Goal: Task Accomplishment & Management: Use online tool/utility

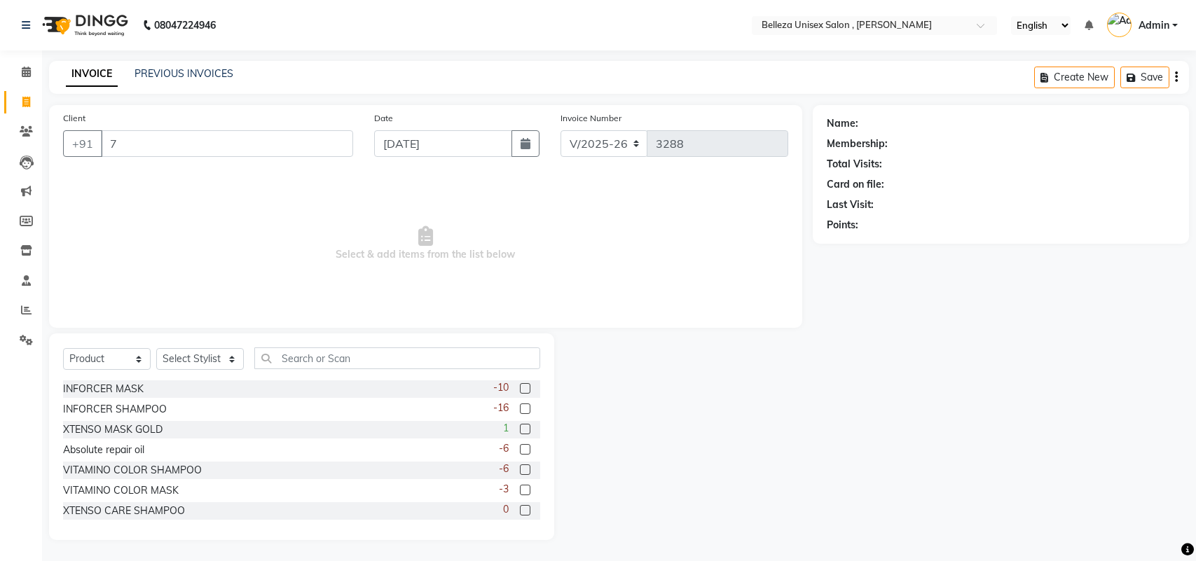
select select "4047"
select select "product"
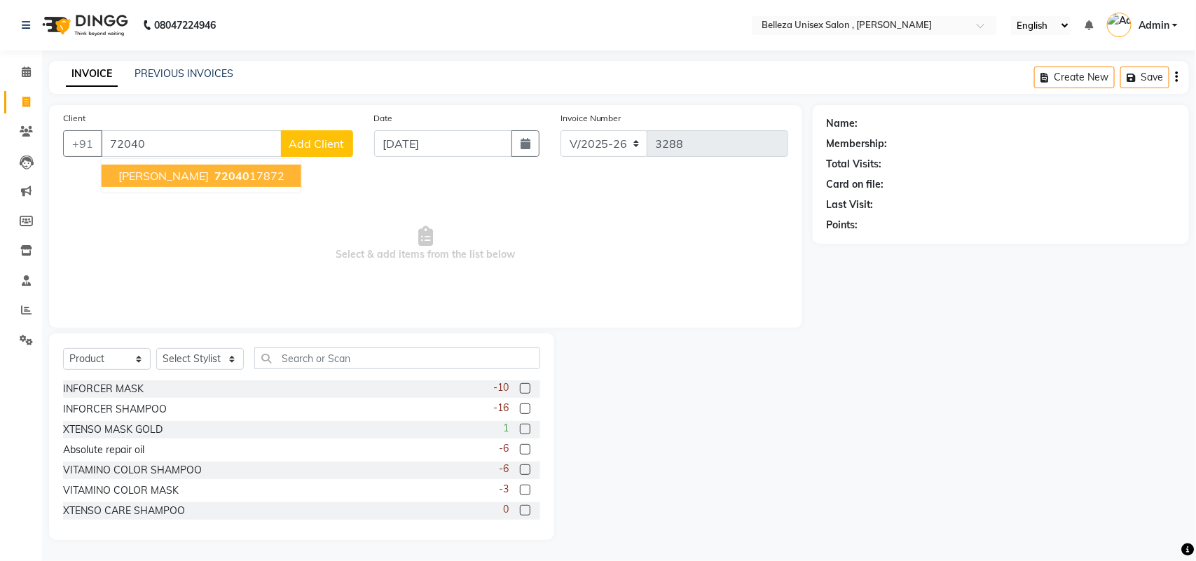
click at [214, 181] on span "72040" at bounding box center [231, 176] width 35 height 14
type input "7204017872"
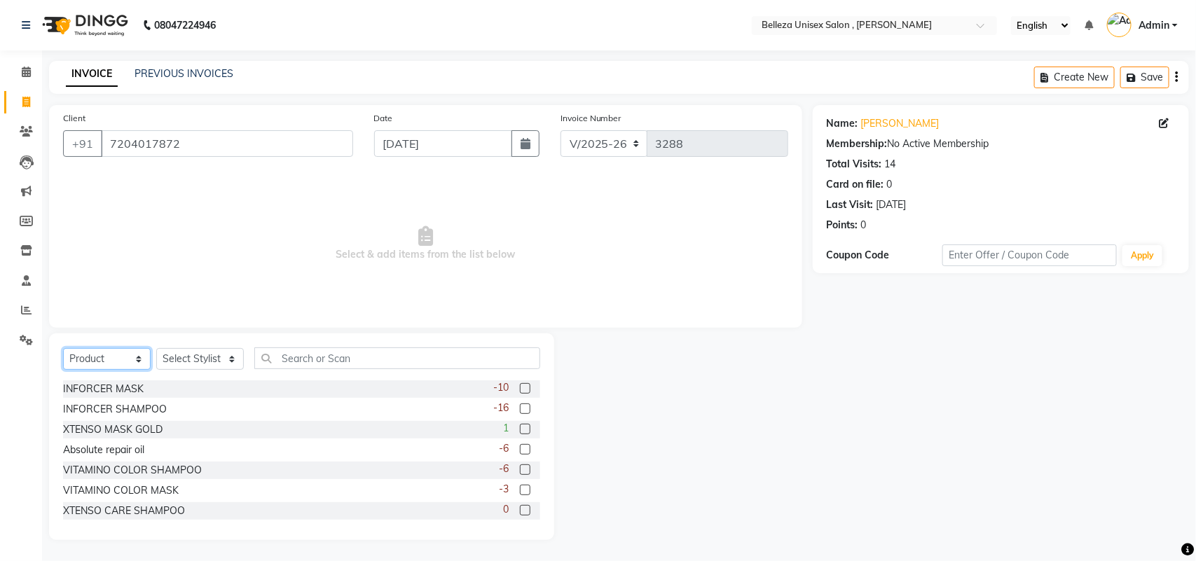
click at [130, 359] on select "Select Service Product Membership Package Voucher Prepaid Gift Card" at bounding box center [107, 359] width 88 height 22
select select "service"
click at [63, 348] on select "Select Service Product Membership Package Voucher Prepaid Gift Card" at bounding box center [107, 359] width 88 height 22
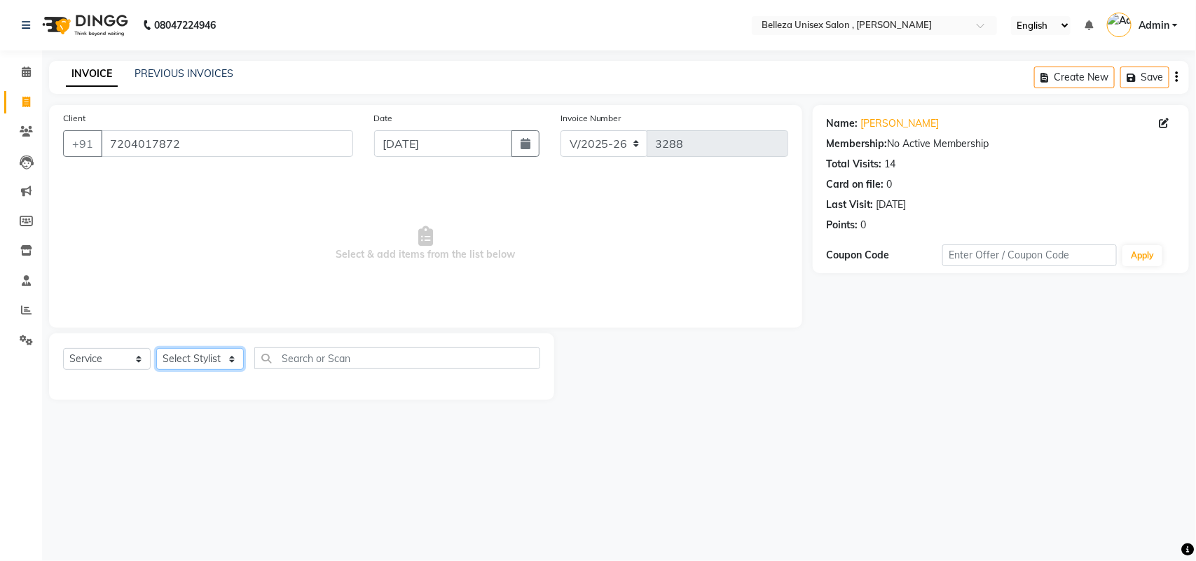
click at [203, 357] on select "Select Stylist [PERSON_NAME] Barsa Boss [PERSON_NAME] [PERSON_NAME] [PERSON_NAM…" at bounding box center [200, 359] width 88 height 22
select select "21578"
click at [156, 348] on select "Select Stylist [PERSON_NAME] Barsa Boss [PERSON_NAME] [PERSON_NAME] [PERSON_NAM…" at bounding box center [200, 359] width 88 height 22
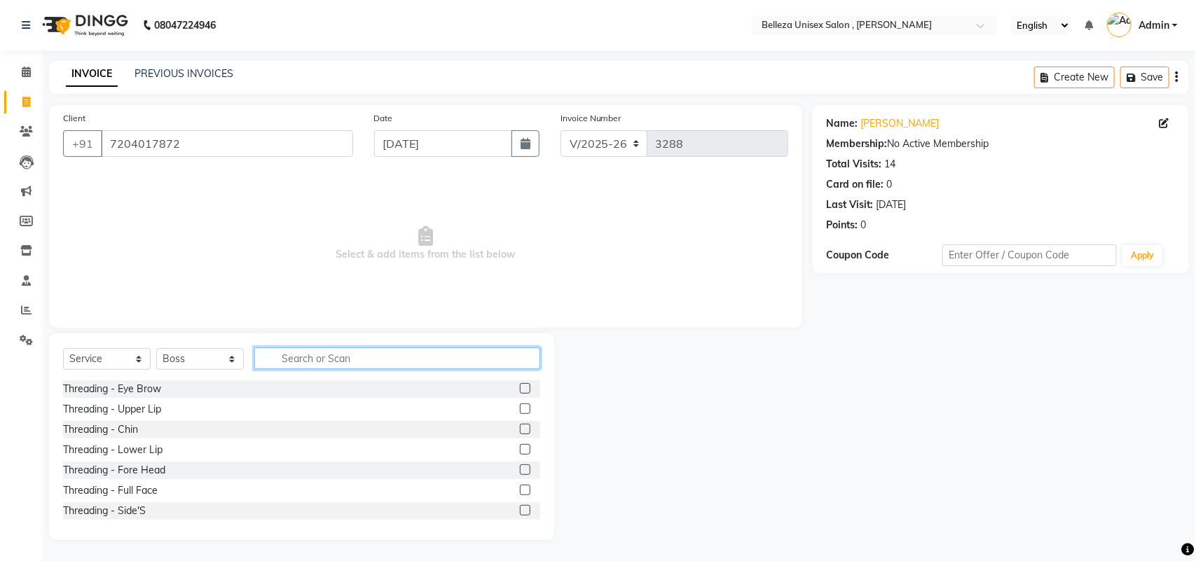
click at [328, 356] on input "text" at bounding box center [397, 358] width 286 height 22
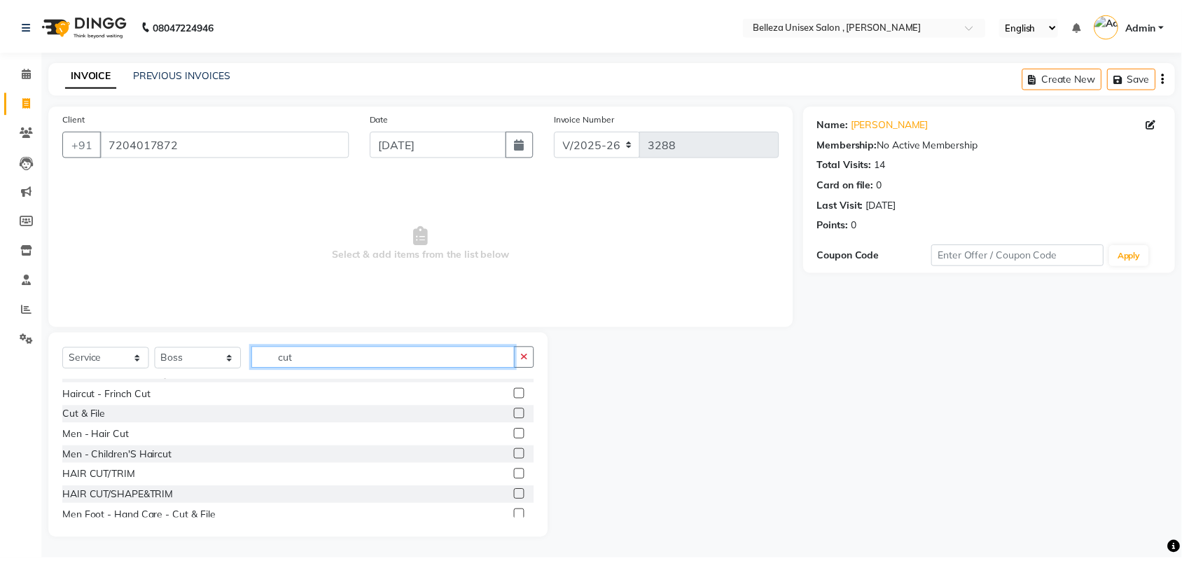
scroll to position [103, 0]
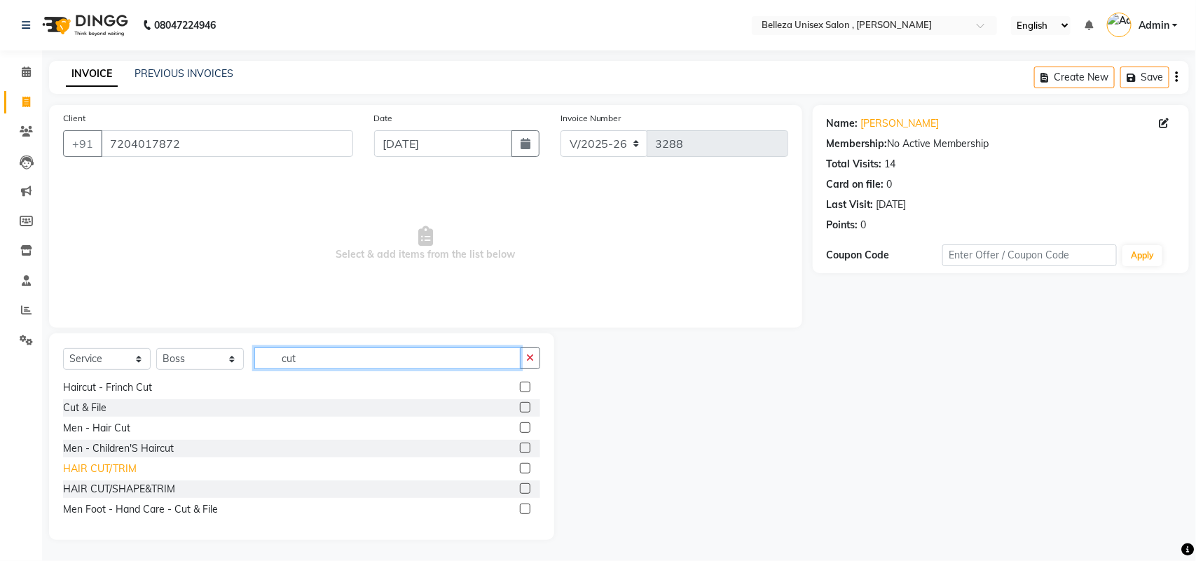
type input "cut"
click at [105, 466] on div "HAIR CUT/TRIM" at bounding box center [100, 469] width 74 height 15
checkbox input "false"
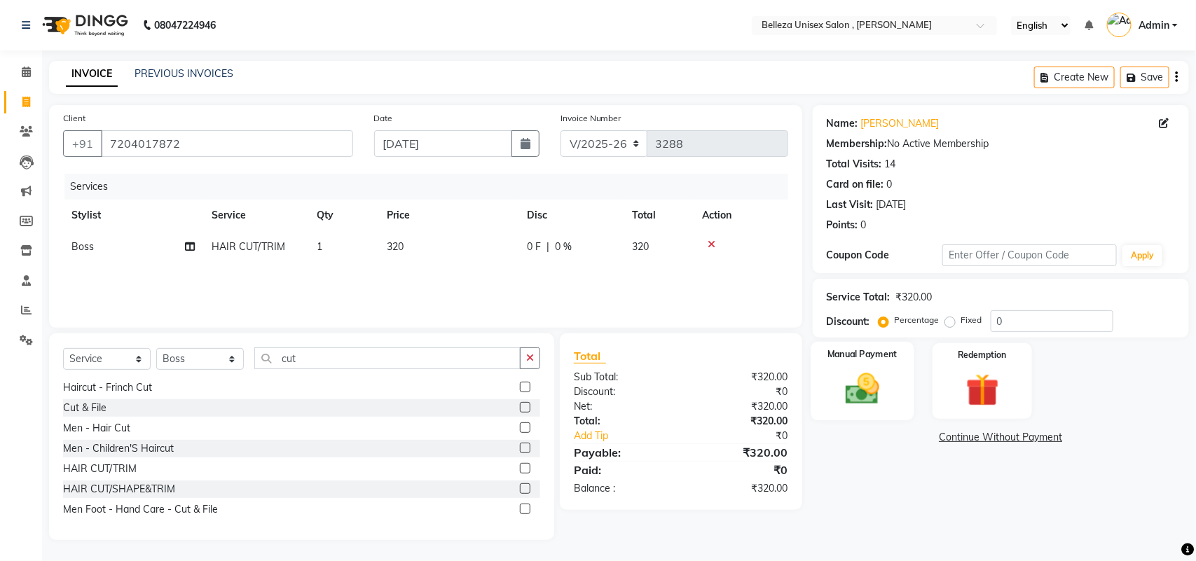
click at [873, 387] on img at bounding box center [861, 388] width 55 height 39
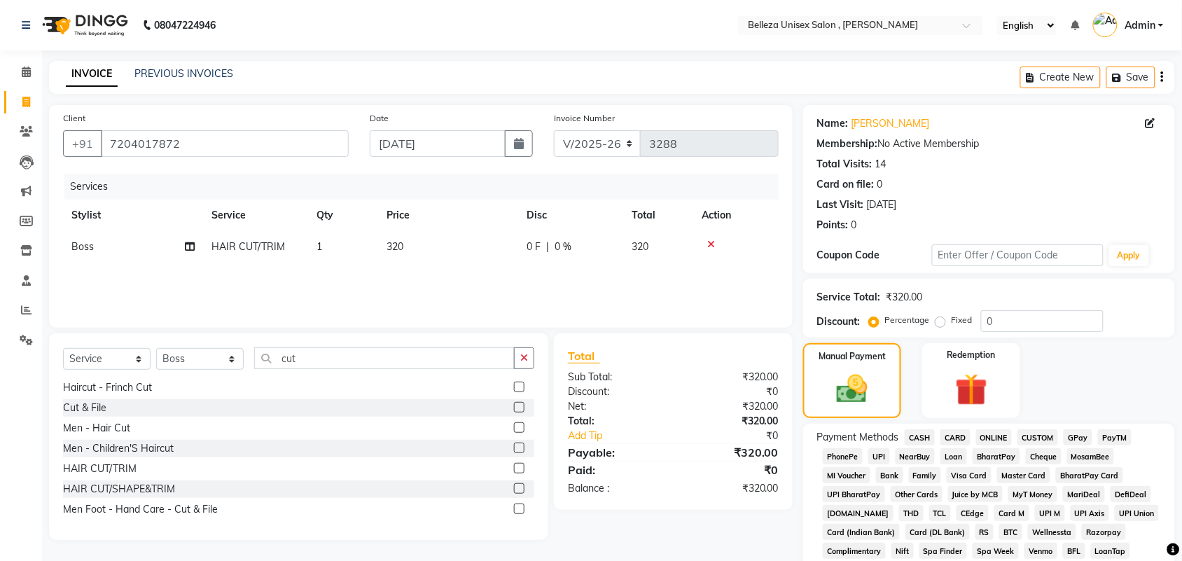
click at [954, 436] on span "CARD" at bounding box center [956, 437] width 30 height 16
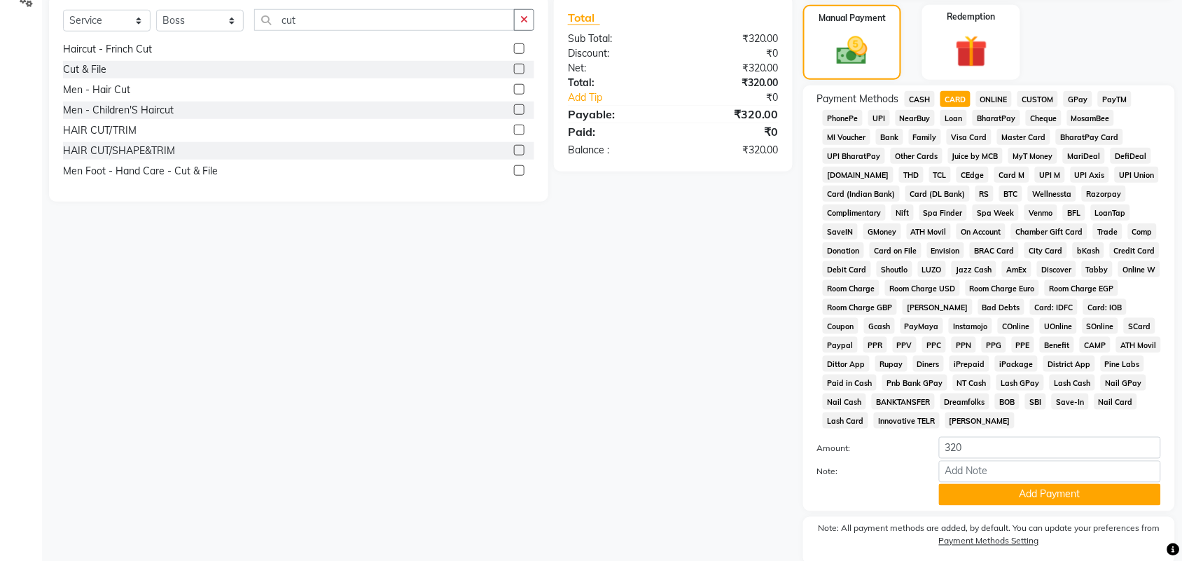
scroll to position [350, 0]
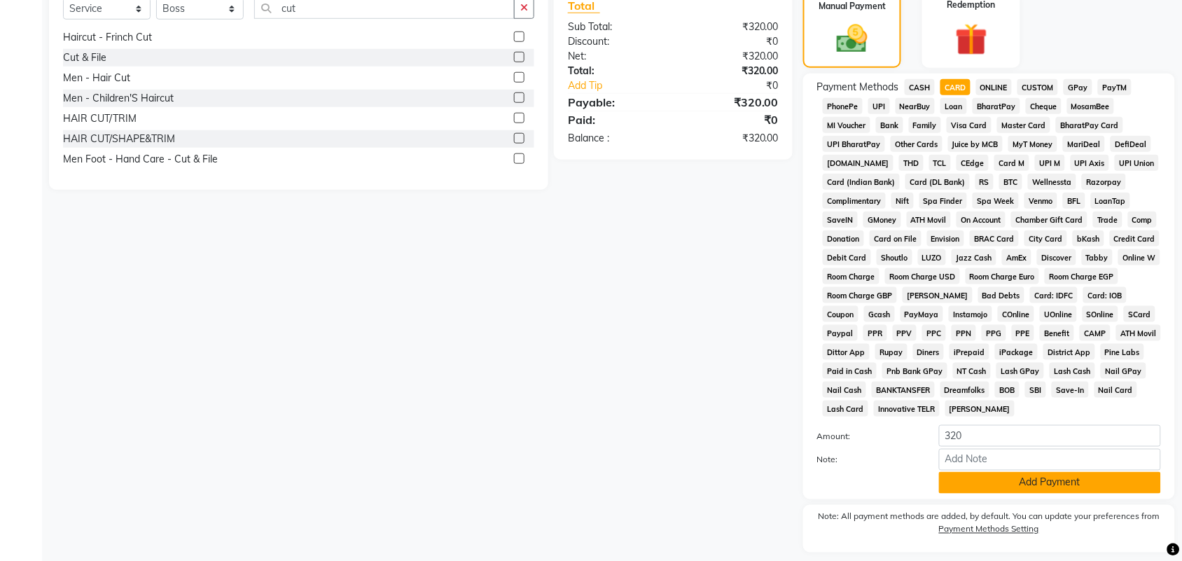
click at [983, 484] on button "Add Payment" at bounding box center [1050, 483] width 222 height 22
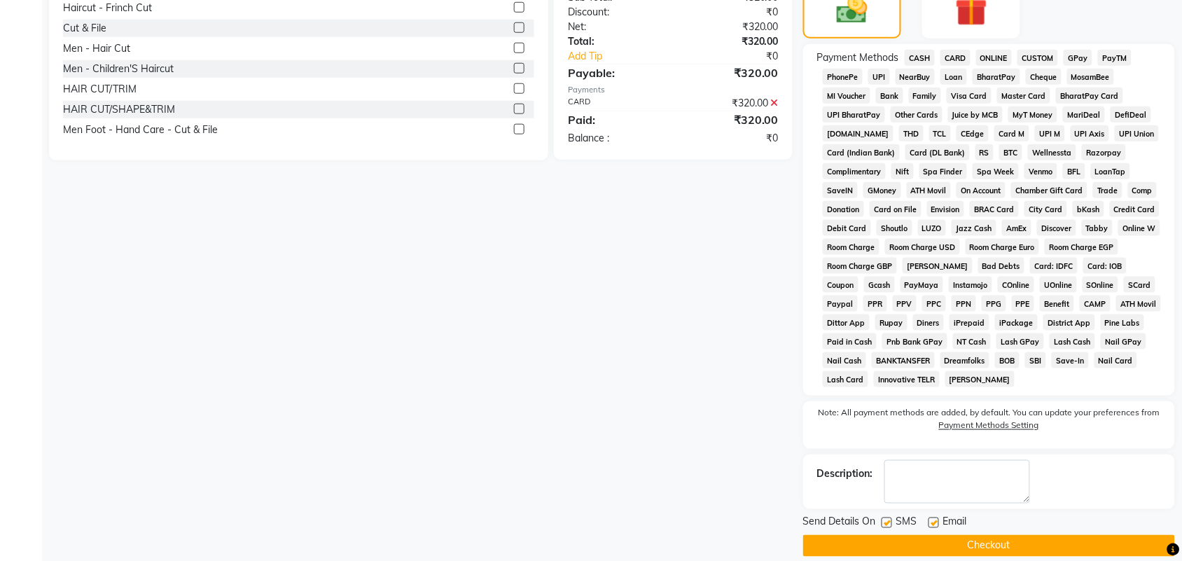
scroll to position [396, 0]
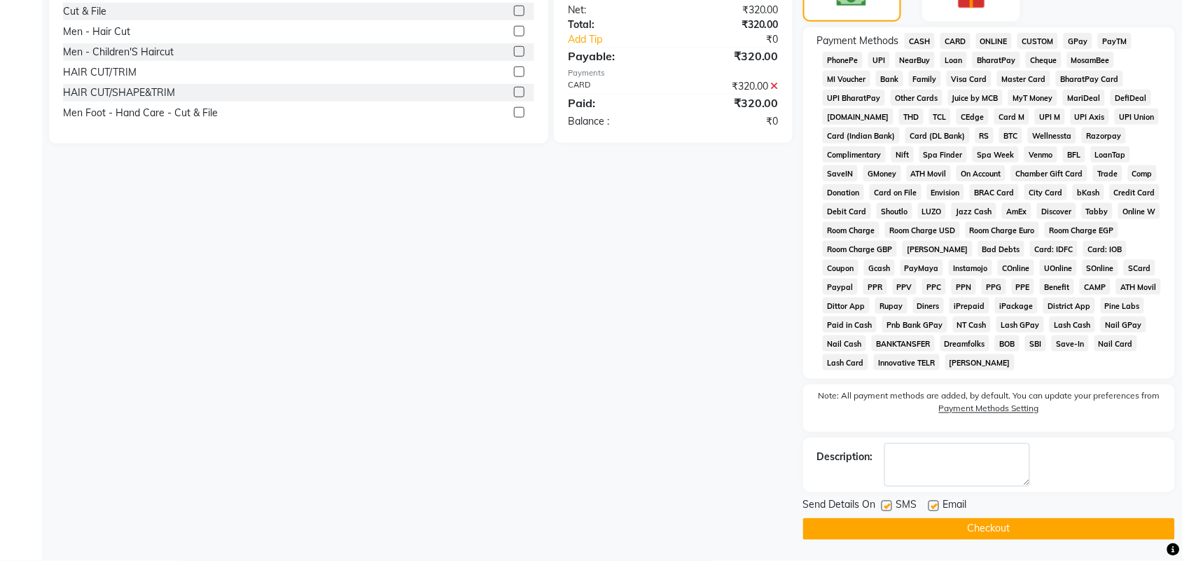
click at [858, 530] on button "Checkout" at bounding box center [989, 529] width 372 height 22
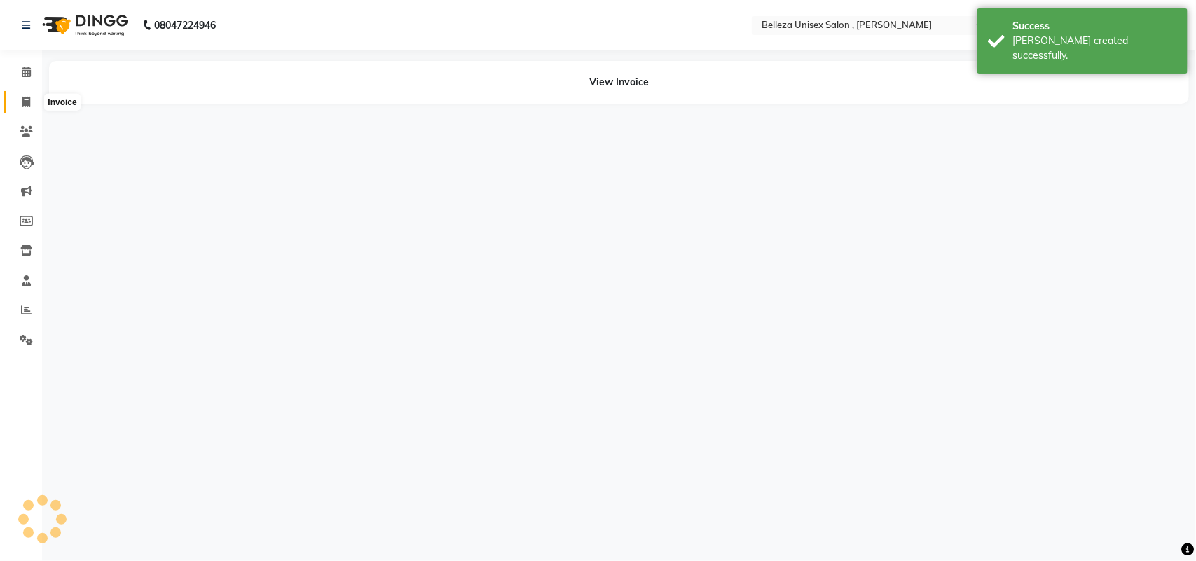
click at [32, 98] on span at bounding box center [26, 103] width 25 height 16
select select "service"
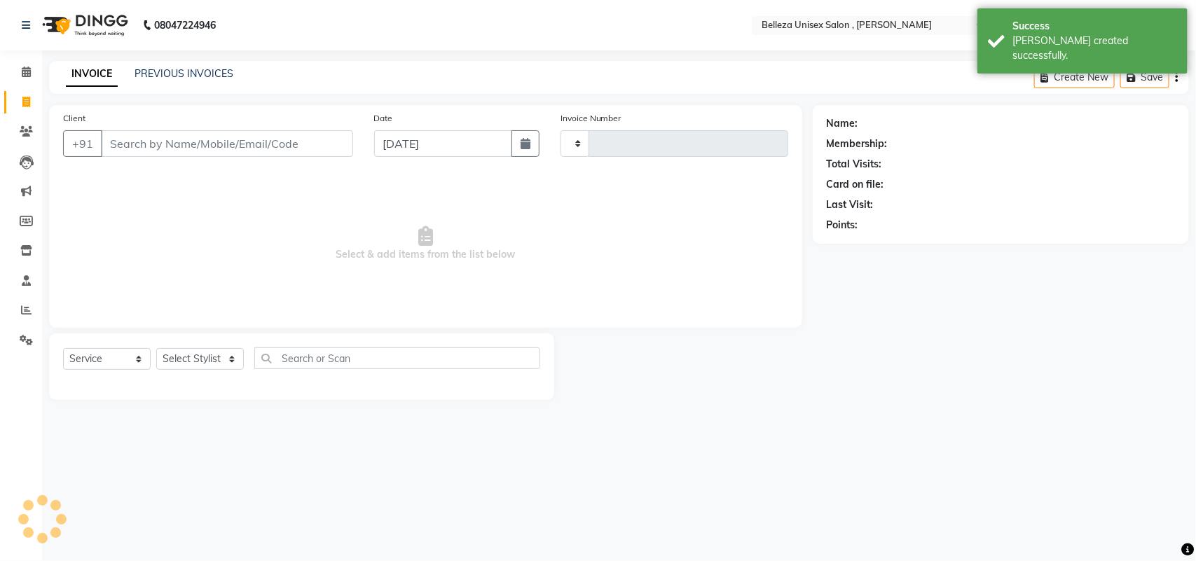
click at [302, 141] on input "Client" at bounding box center [227, 143] width 252 height 27
select select "4047"
type input "3289"
select select "product"
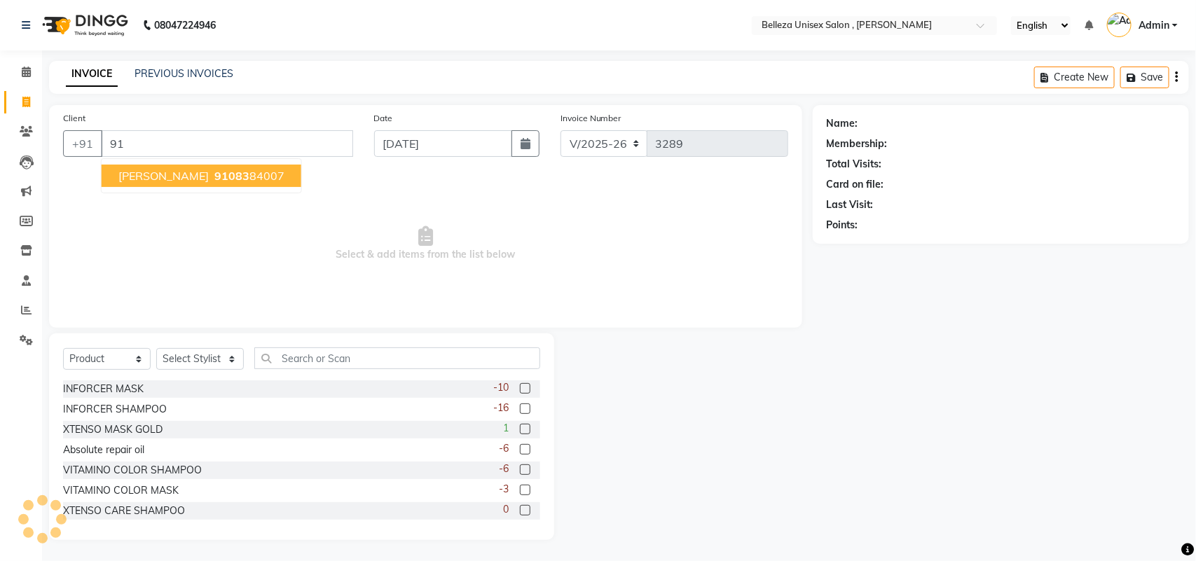
type input "9"
